Goal: Complete application form

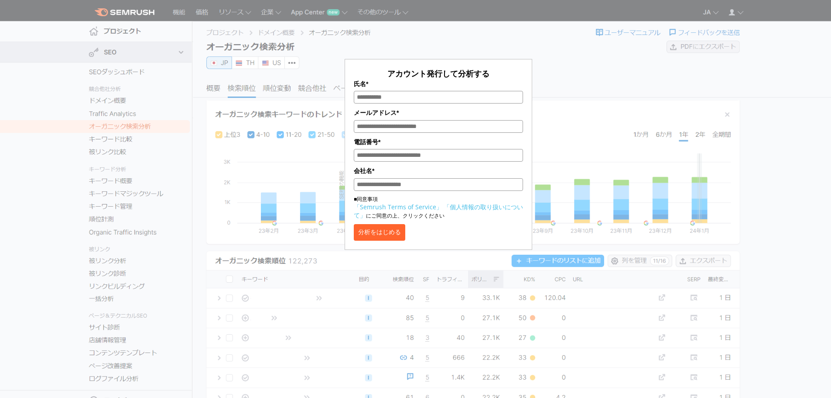
click at [406, 96] on input "氏名*" at bounding box center [438, 97] width 169 height 13
type input "*"
click at [380, 123] on input "メールアドレス*" at bounding box center [438, 126] width 169 height 13
type input "*"
click at [386, 154] on input "電話番号*" at bounding box center [438, 155] width 169 height 13
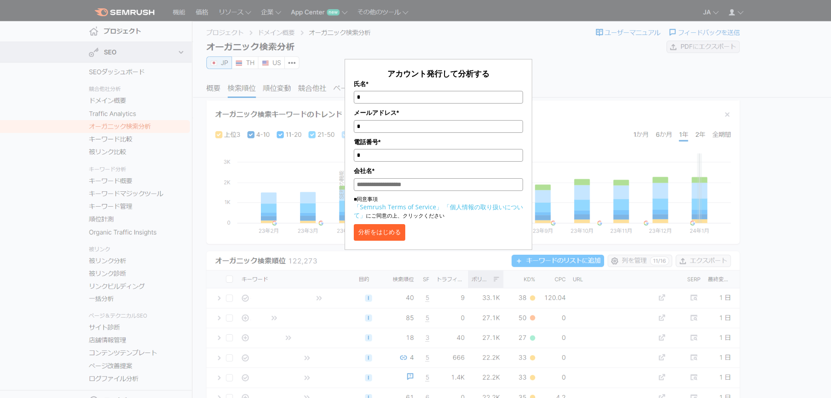
type input "*"
click at [375, 187] on input "会社名*" at bounding box center [438, 184] width 169 height 13
type input "*"
click at [387, 237] on button "分析をはじめる" at bounding box center [379, 232] width 51 height 17
click at [461, 124] on input "*" at bounding box center [438, 126] width 169 height 13
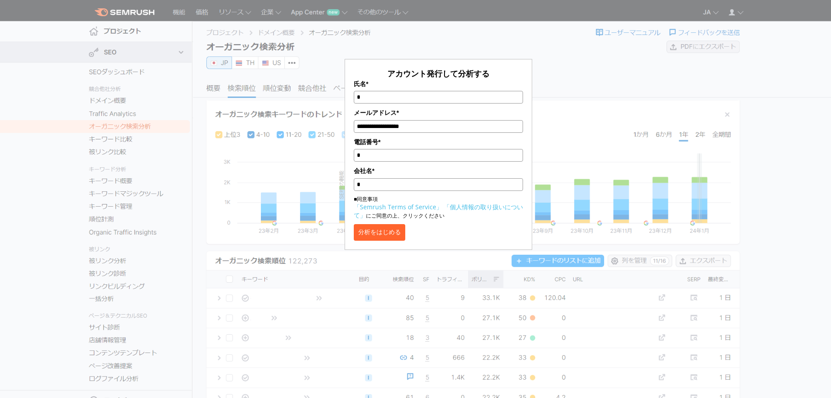
drag, startPoint x: 391, startPoint y: 127, endPoint x: 384, endPoint y: 126, distance: 6.6
click at [390, 127] on input "**********" at bounding box center [438, 126] width 169 height 13
drag, startPoint x: 400, startPoint y: 126, endPoint x: 376, endPoint y: 126, distance: 24.4
click at [376, 126] on input "**********" at bounding box center [438, 126] width 169 height 13
drag, startPoint x: 420, startPoint y: 126, endPoint x: 413, endPoint y: 126, distance: 6.6
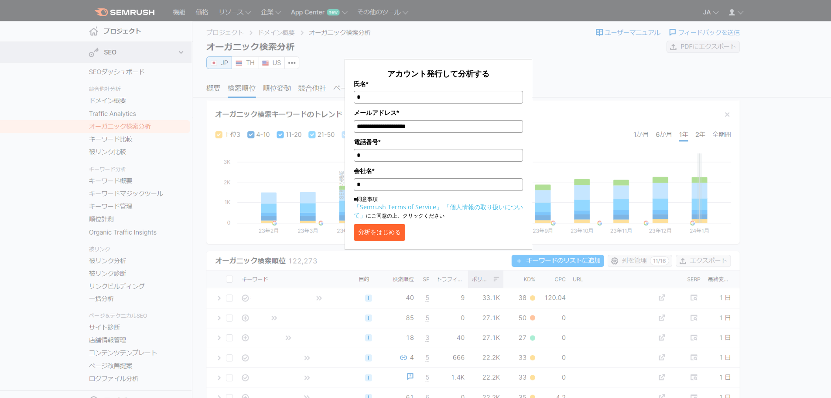
click at [413, 126] on input "**********" at bounding box center [438, 126] width 169 height 13
type input "**********"
click at [387, 238] on button "分析をはじめる" at bounding box center [379, 232] width 51 height 17
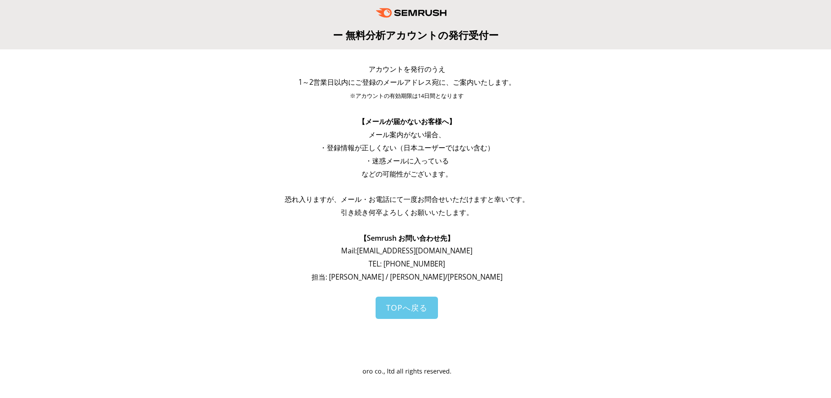
click at [416, 310] on span "TOPへ戻る" at bounding box center [406, 307] width 41 height 10
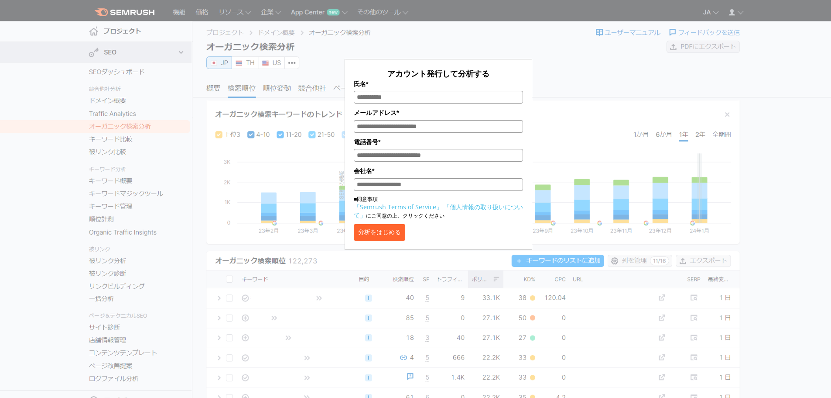
click at [331, 277] on section "アカウント発行して分析する 氏名* メールアドレス* 電話番号* 会社名* ■同意事項 「Semrush Terms of Service」 「個人情報の取り…" at bounding box center [415, 219] width 831 height 439
click at [48, 96] on section "アカウント発行して分析する 氏名* メールアドレス* 電話番号* 会社名* ■同意事項 「Semrush Terms of Service」 「個人情報の取り…" at bounding box center [415, 219] width 831 height 439
click at [436, 99] on input "氏名*" at bounding box center [438, 97] width 169 height 13
